Goal: Communication & Community: Share content

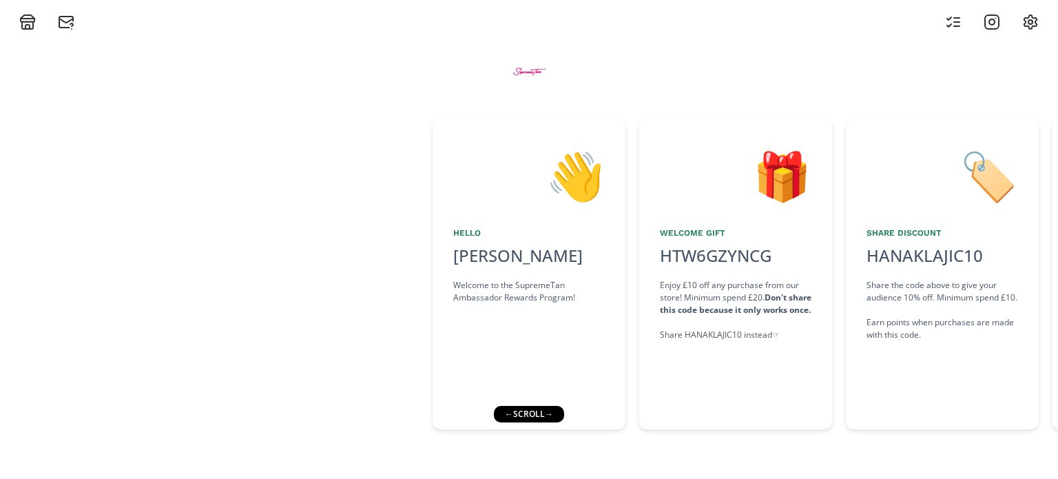
drag, startPoint x: 1045, startPoint y: 200, endPoint x: 914, endPoint y: 214, distance: 132.3
click at [914, 214] on div "🏷️ Share Discount HANAKLAJIC10 click to copy Share the code above to give your …" at bounding box center [949, 274] width 207 height 310
click at [544, 410] on div "← scroll →" at bounding box center [529, 414] width 70 height 17
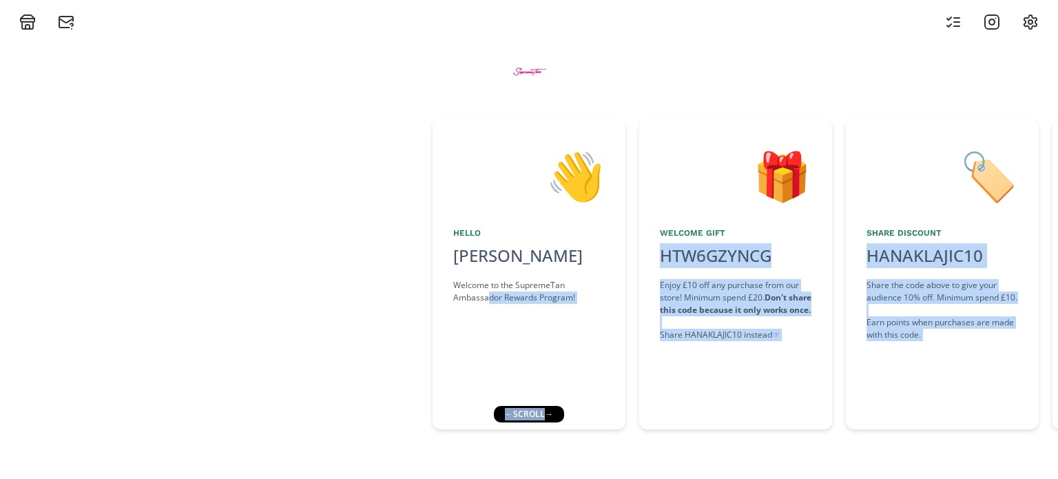
drag, startPoint x: 543, startPoint y: 410, endPoint x: 489, endPoint y: 407, distance: 54.5
click at [489, 407] on div "👋 Hello [PERSON_NAME] Welcome to the SupremeTan Ambassador Rewards Program! 🎁 W…" at bounding box center [529, 254] width 1058 height 448
click at [766, 417] on div "🎁 Welcome Gift HTW6GZYNCG click to copy Enjoy £10 off any purchase from our sto…" at bounding box center [735, 274] width 193 height 310
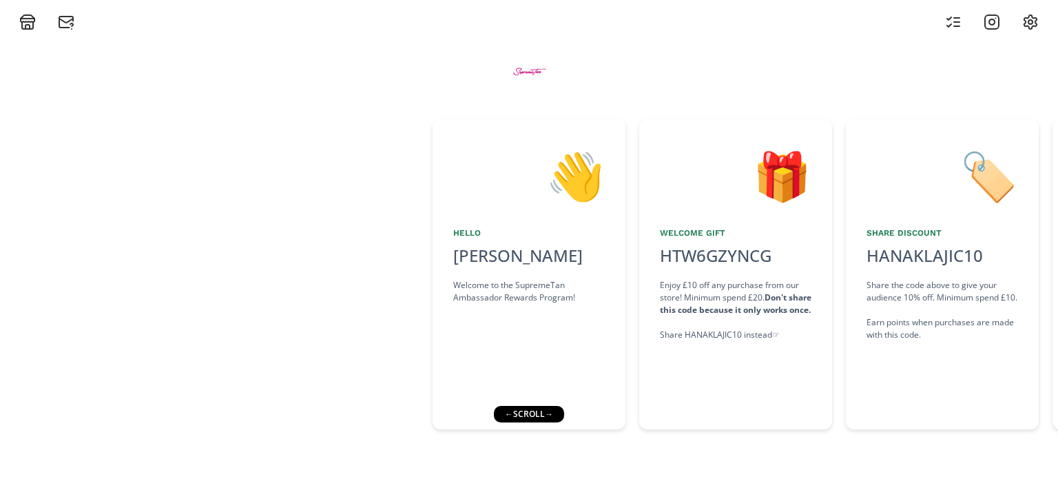
click at [732, 410] on div "🎁 Welcome Gift HTW6GZYNCG click to copy Enjoy £10 off any purchase from our sto…" at bounding box center [742, 274] width 207 height 310
drag, startPoint x: 778, startPoint y: 437, endPoint x: 601, endPoint y: 424, distance: 178.2
click at [601, 424] on div "👋 Hello [PERSON_NAME] Welcome to the SupremeTan Ambassador Rewards Program! 🎁 W…" at bounding box center [529, 274] width 1058 height 324
click at [681, 424] on div "🎁 Welcome Gift HTW6GZYNCG click to copy Enjoy £10 off any purchase from our sto…" at bounding box center [735, 274] width 193 height 310
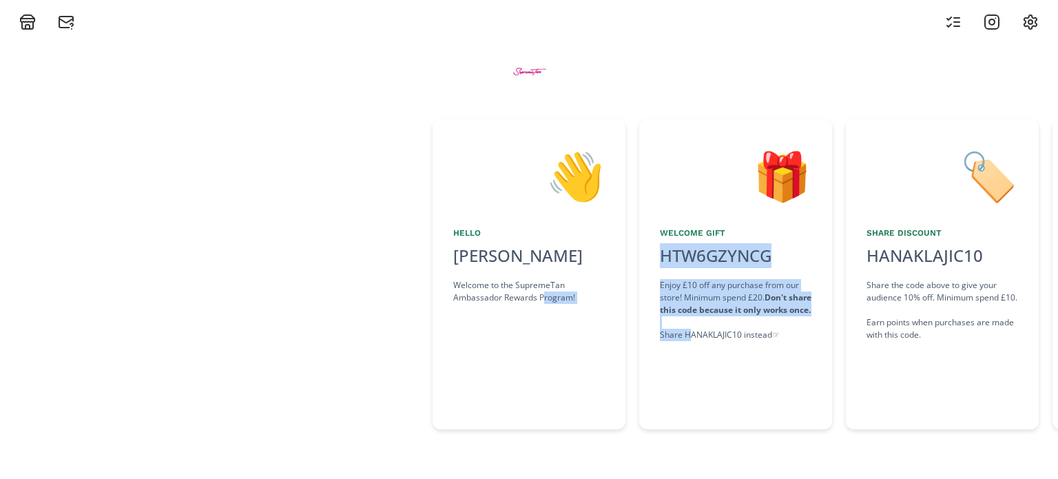
drag, startPoint x: 690, startPoint y: 444, endPoint x: 543, endPoint y: 455, distance: 147.8
click at [543, 455] on div "👋 Hello [PERSON_NAME] Welcome to the SupremeTan Ambassador Rewards Program! 🎁 W…" at bounding box center [529, 254] width 1058 height 448
click at [628, 459] on div "👋 Hello [PERSON_NAME] Welcome to the SupremeTan Ambassador Rewards Program! 🎁 W…" at bounding box center [529, 254] width 1058 height 448
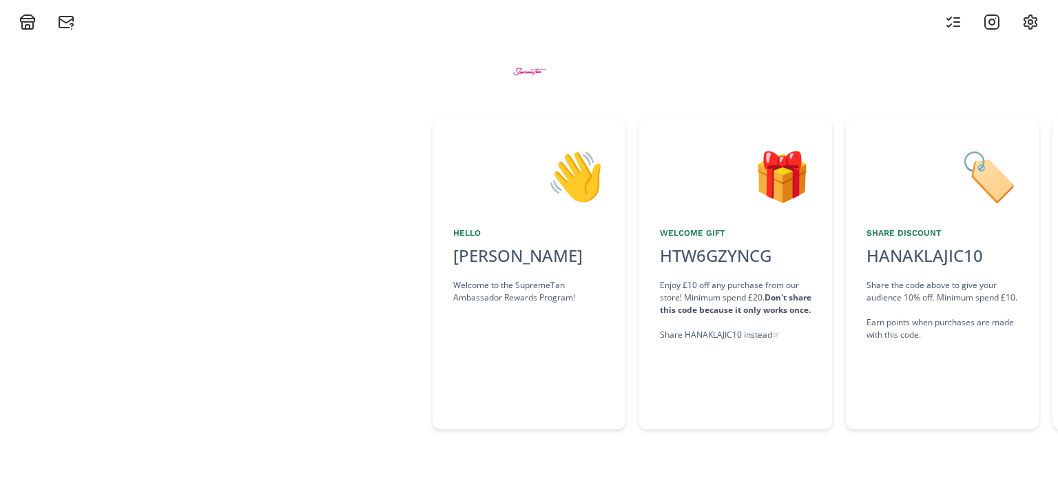
scroll to position [0, 10]
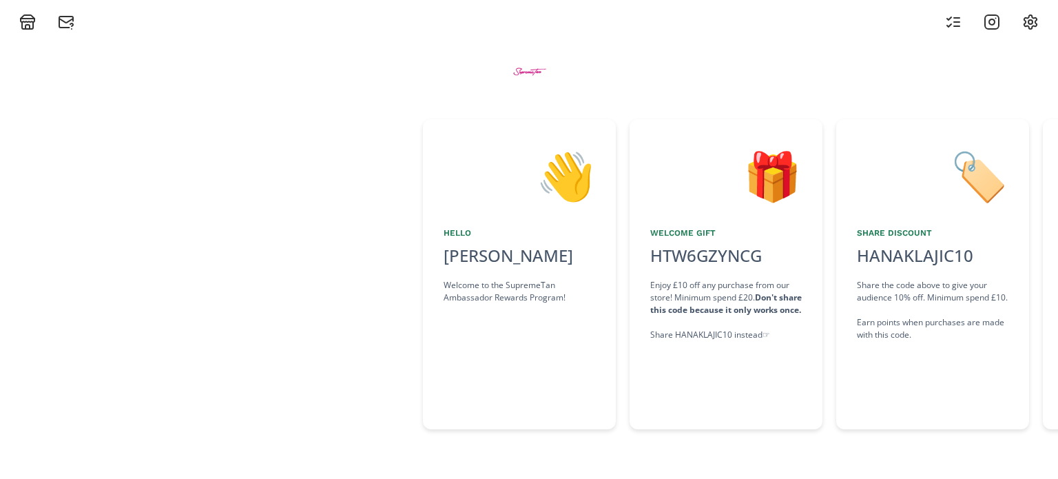
click at [1034, 188] on div "🏷️ Share Discount HANAKLAJIC10 click to copy Share the code above to give your …" at bounding box center [939, 274] width 207 height 310
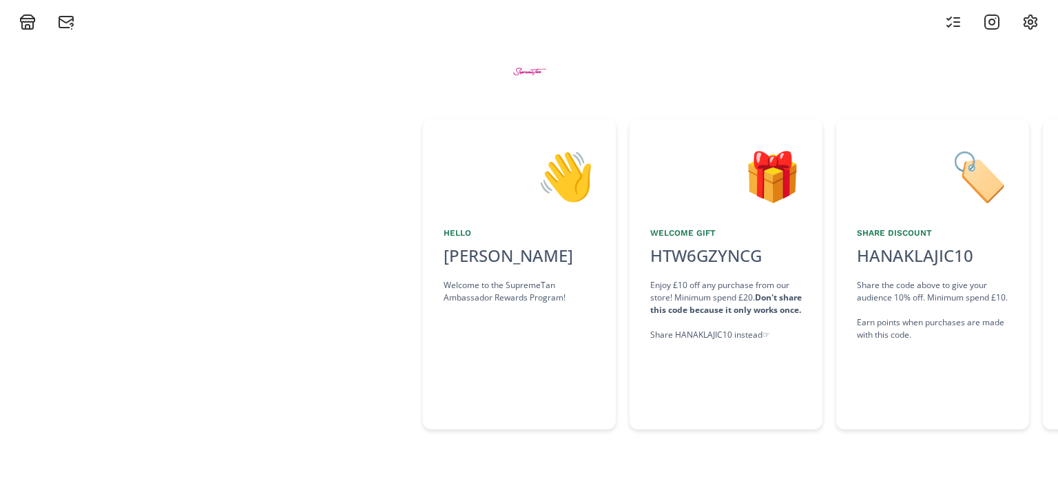
click at [1019, 195] on div "🏷️ Share Discount HANAKLAJIC10 click to copy Share the code above to give your …" at bounding box center [939, 274] width 207 height 310
click at [1028, 194] on div "🏷️ Share Discount HANAKLAJIC10 click to copy Share the code above to give your …" at bounding box center [932, 274] width 193 height 310
drag, startPoint x: 1057, startPoint y: 185, endPoint x: 1050, endPoint y: 181, distance: 7.7
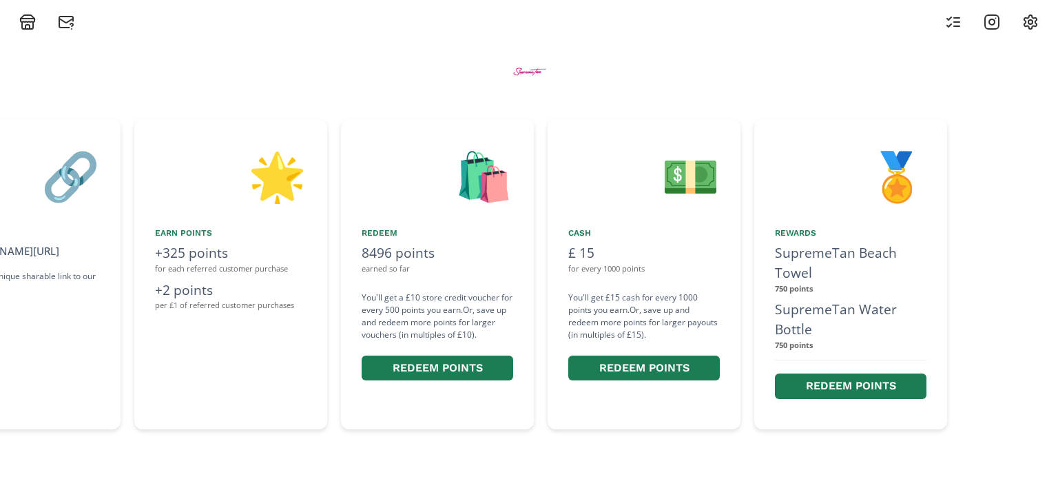
scroll to position [0, 381]
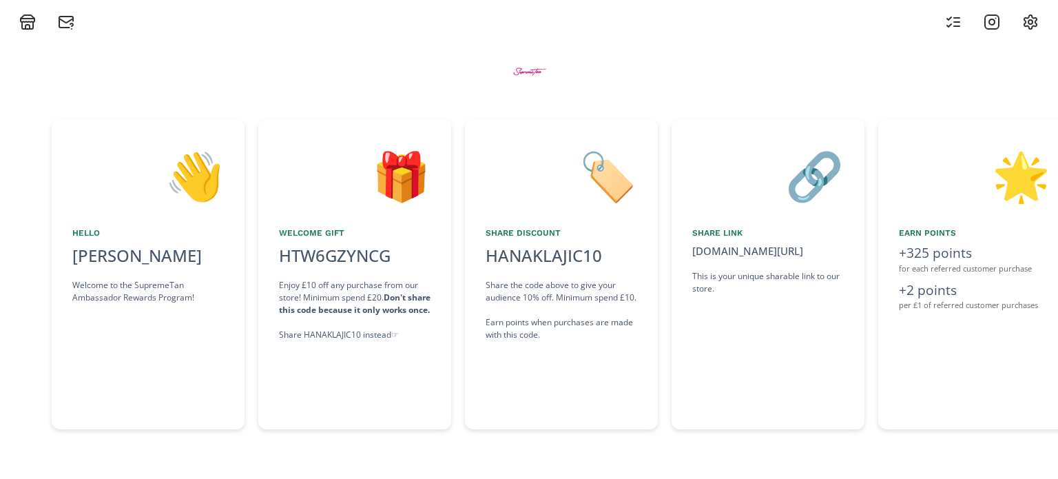
drag, startPoint x: 1054, startPoint y: 187, endPoint x: 589, endPoint y: 50, distance: 484.4
click at [1057, 48] on div "👋 Hello [PERSON_NAME] Welcome to the SupremeTan Ambassador Rewards Program! 🎁 W…" at bounding box center [529, 254] width 1058 height 448
